Goal: Task Accomplishment & Management: Manage account settings

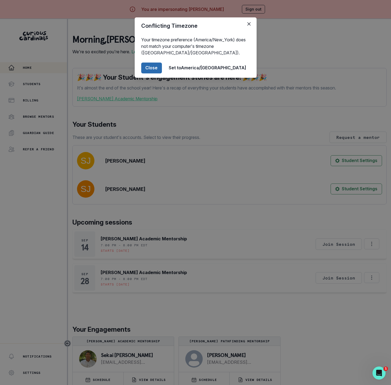
click at [162, 70] on button "Close" at bounding box center [151, 68] width 21 height 11
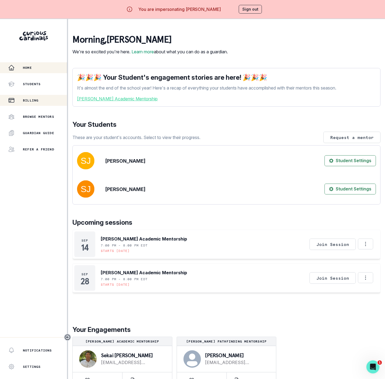
click at [30, 99] on p "Billing" at bounding box center [31, 100] width 16 height 4
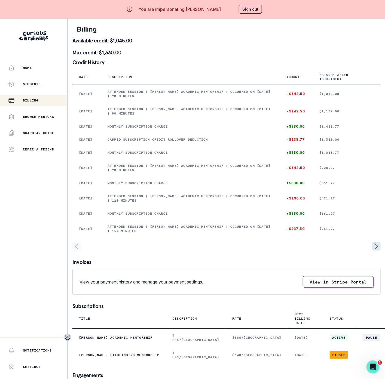
click at [375, 251] on icon "page right" at bounding box center [376, 246] width 9 height 9
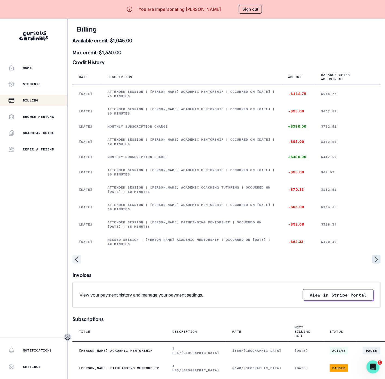
click at [375, 264] on icon "page right" at bounding box center [376, 259] width 9 height 9
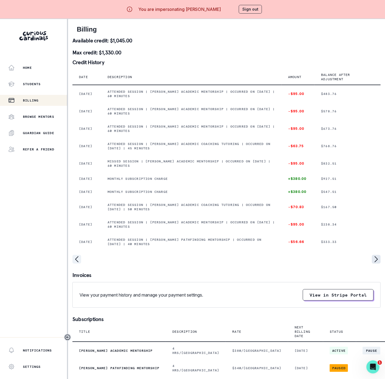
click at [375, 264] on icon "page right" at bounding box center [376, 259] width 9 height 9
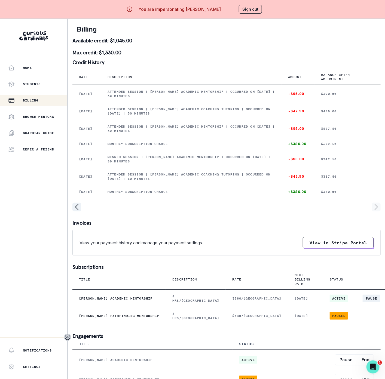
click at [252, 8] on button "Sign out" at bounding box center [250, 9] width 23 height 9
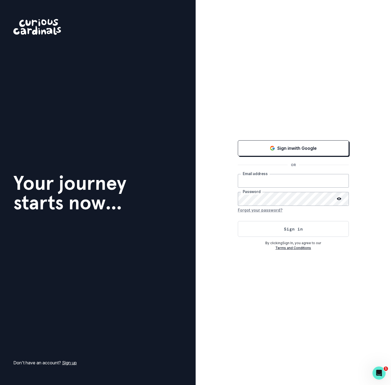
type input "[EMAIL_ADDRESS][DOMAIN_NAME]"
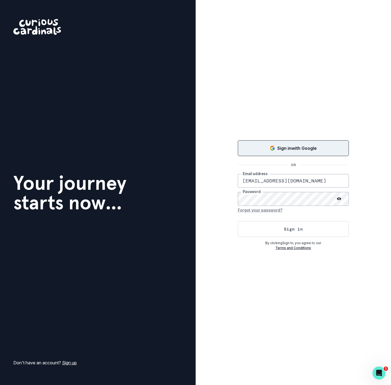
click at [300, 146] on p "Sign in with Google" at bounding box center [296, 148] width 39 height 7
